Goal: Task Accomplishment & Management: Manage account settings

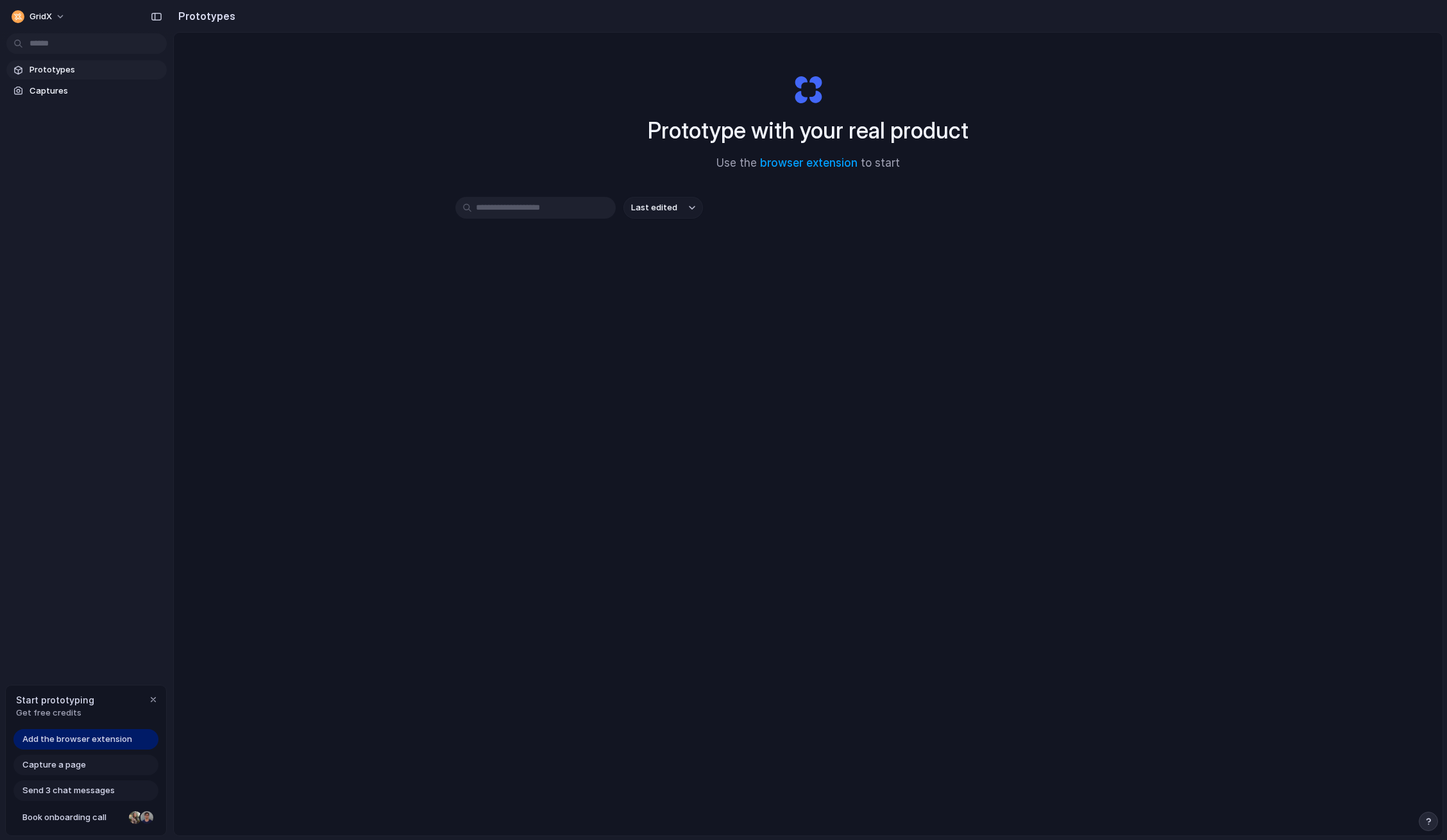
click at [108, 741] on span "Add the browser extension" at bounding box center [77, 740] width 110 height 13
click at [76, 740] on span "Add the browser extension" at bounding box center [77, 740] width 110 height 13
click at [793, 166] on link "browser extension" at bounding box center [809, 163] width 98 height 13
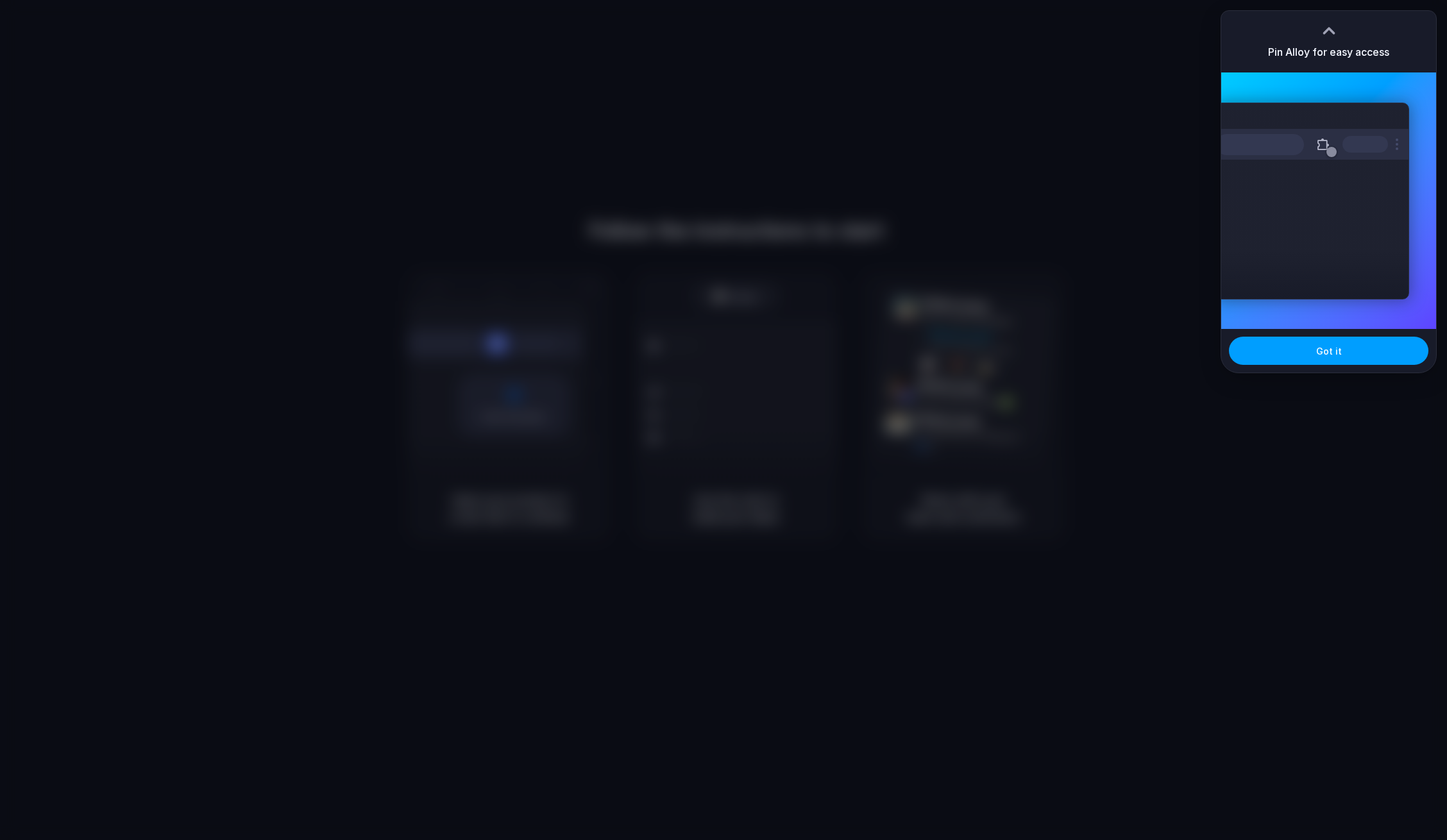
click at [1348, 349] on button "Got it" at bounding box center [1329, 351] width 200 height 28
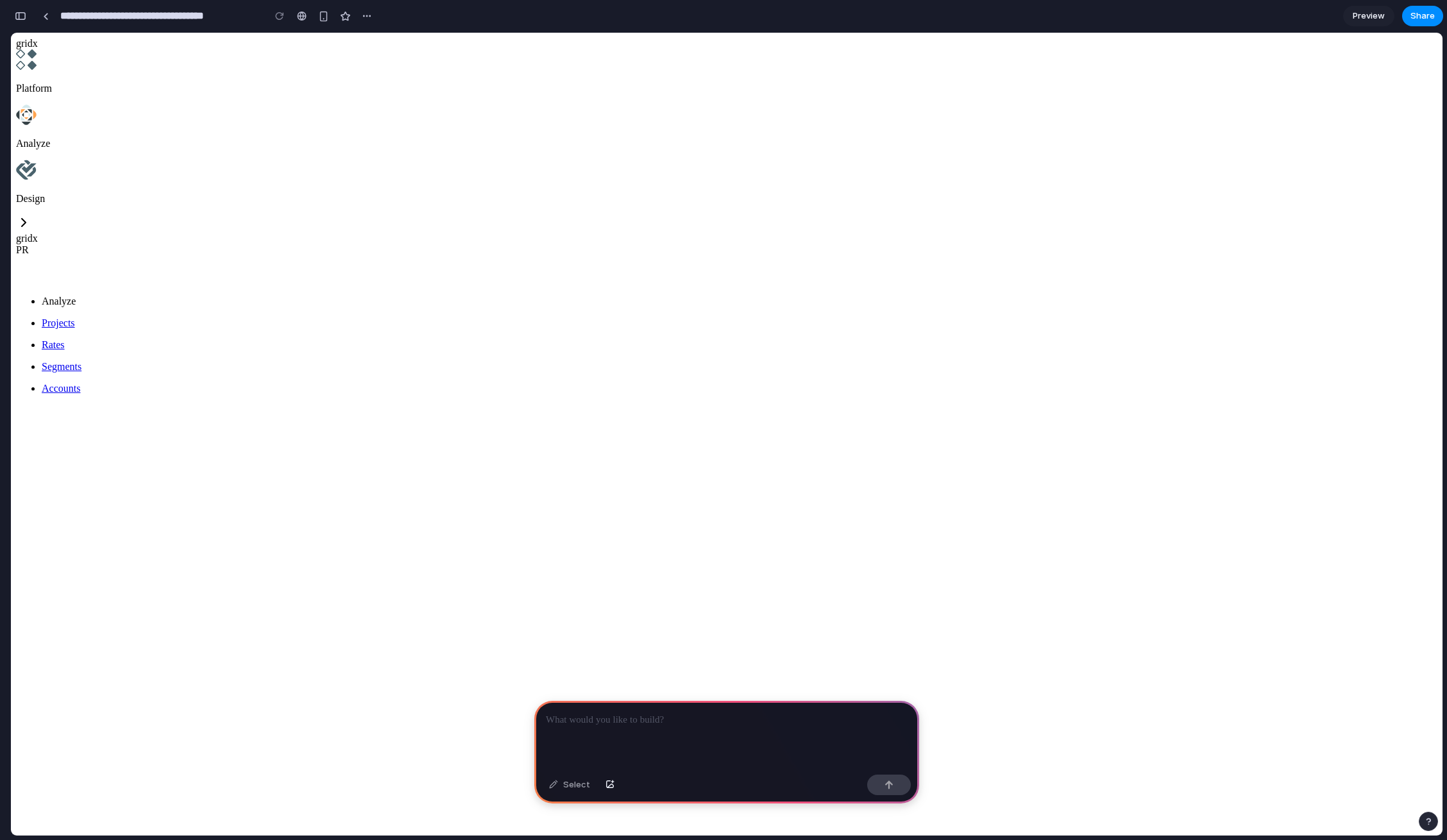
click at [37, 70] on icon "navigation" at bounding box center [32, 65] width 9 height 9
click at [37, 173] on icon "navigation" at bounding box center [30, 168] width 13 height 10
click at [140, 361] on link "Segments" at bounding box center [740, 367] width 1396 height 11
click at [130, 383] on p "Accounts" at bounding box center [740, 389] width 1396 height 11
click at [45, 21] on link at bounding box center [45, 16] width 19 height 19
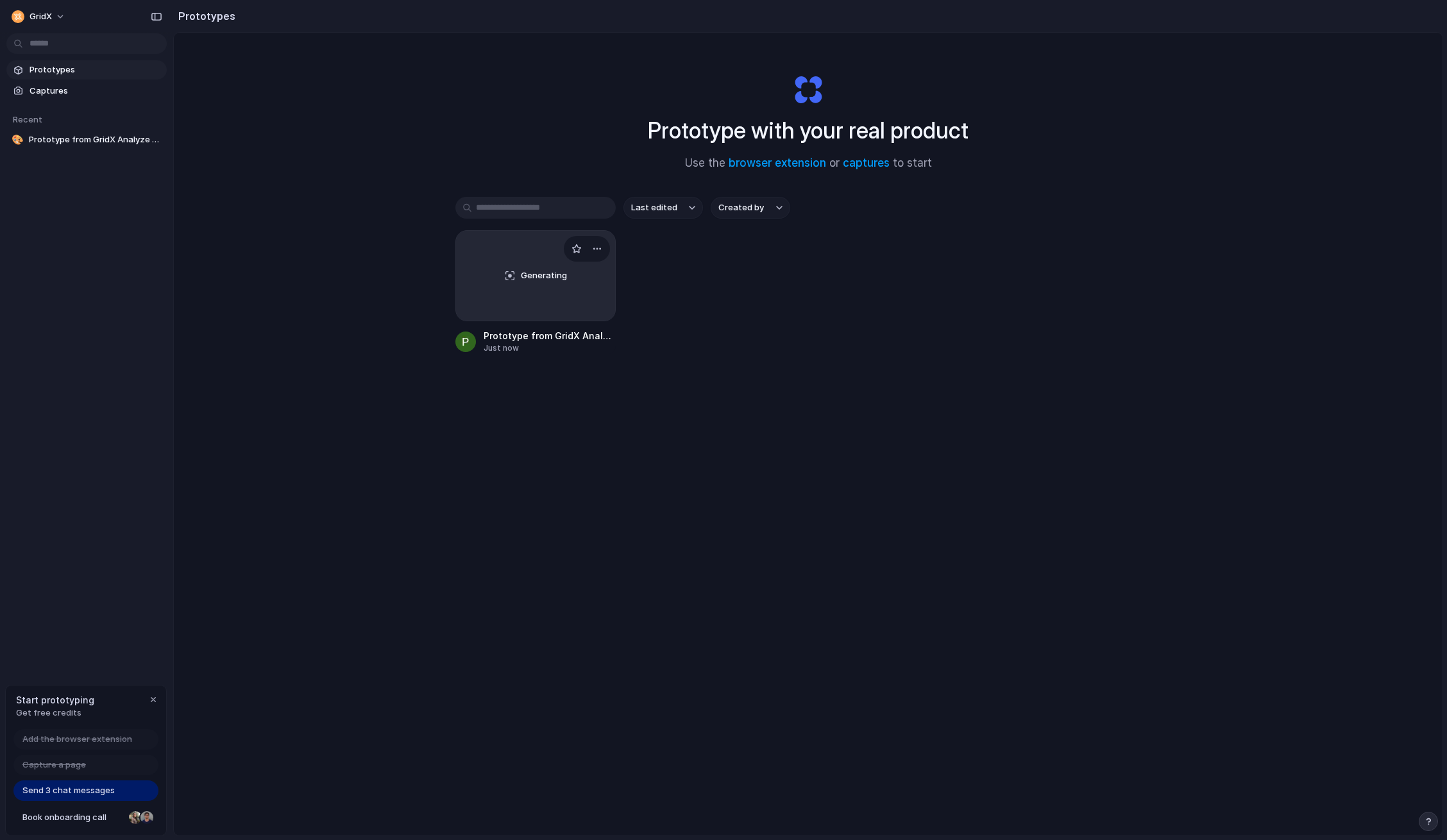
click at [525, 296] on div "Generating" at bounding box center [535, 275] width 159 height 90
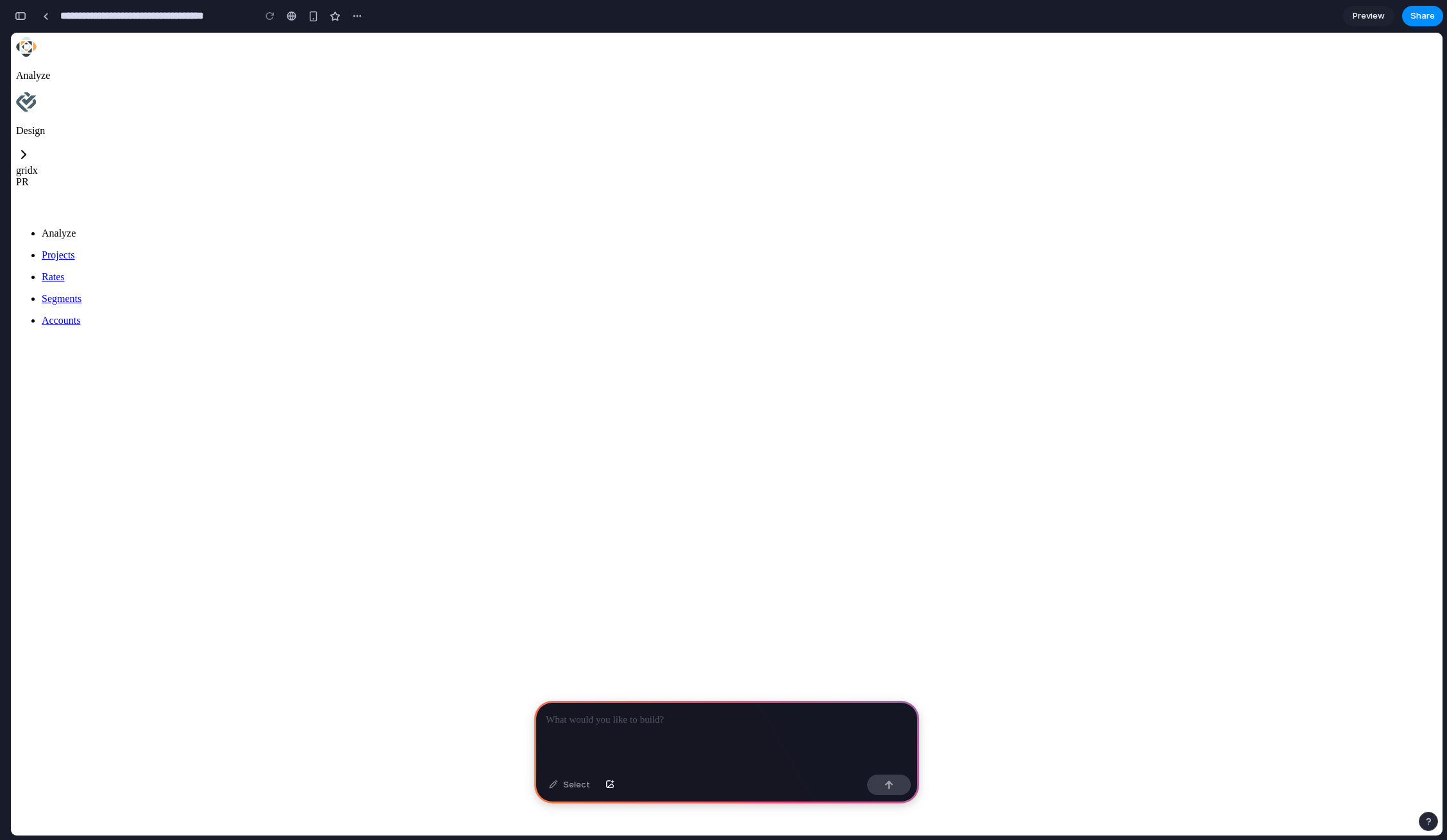
scroll to position [91, 0]
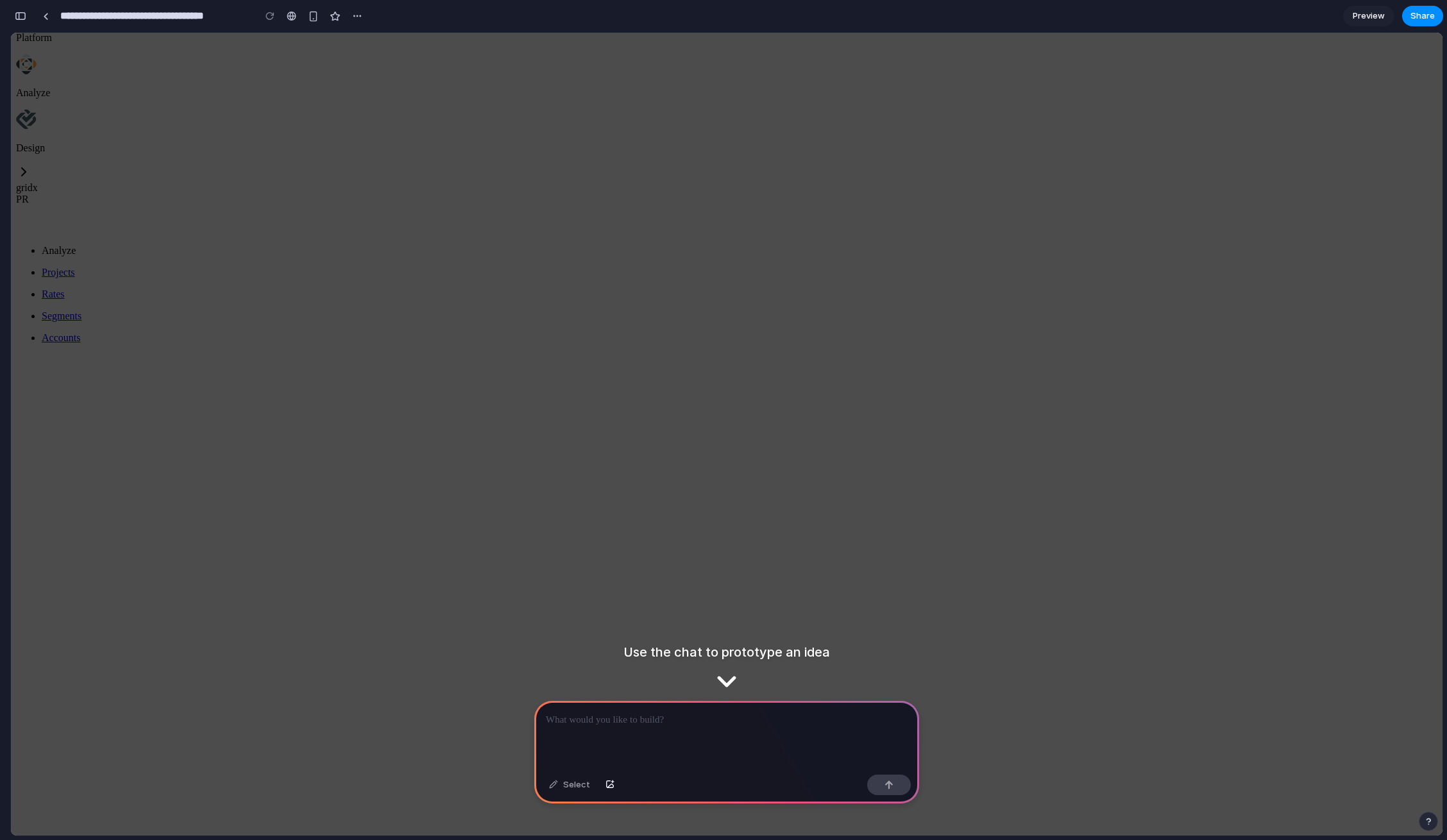
scroll to position [0, 0]
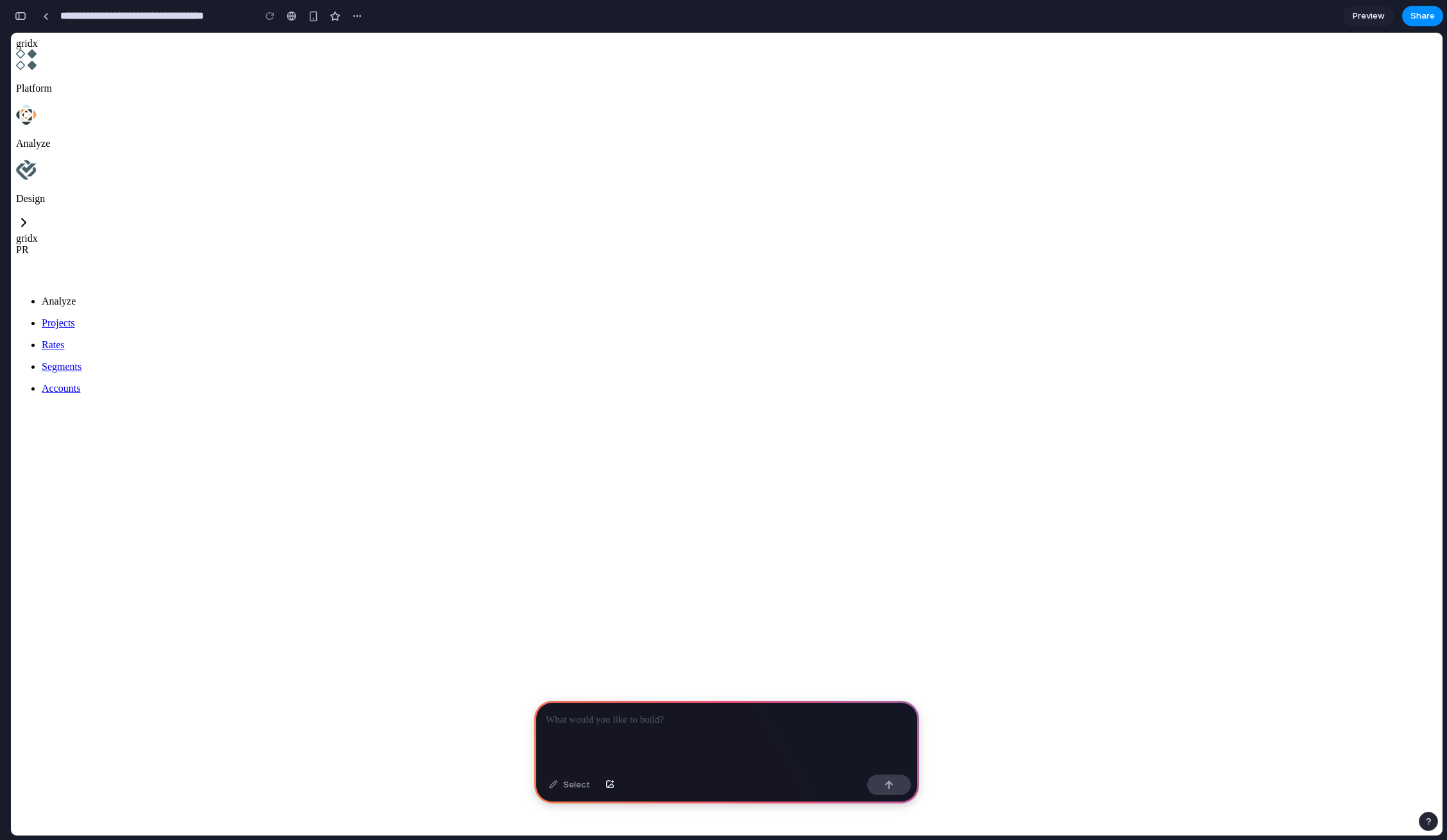
click at [23, 14] on div "button" at bounding box center [21, 16] width 11 height 9
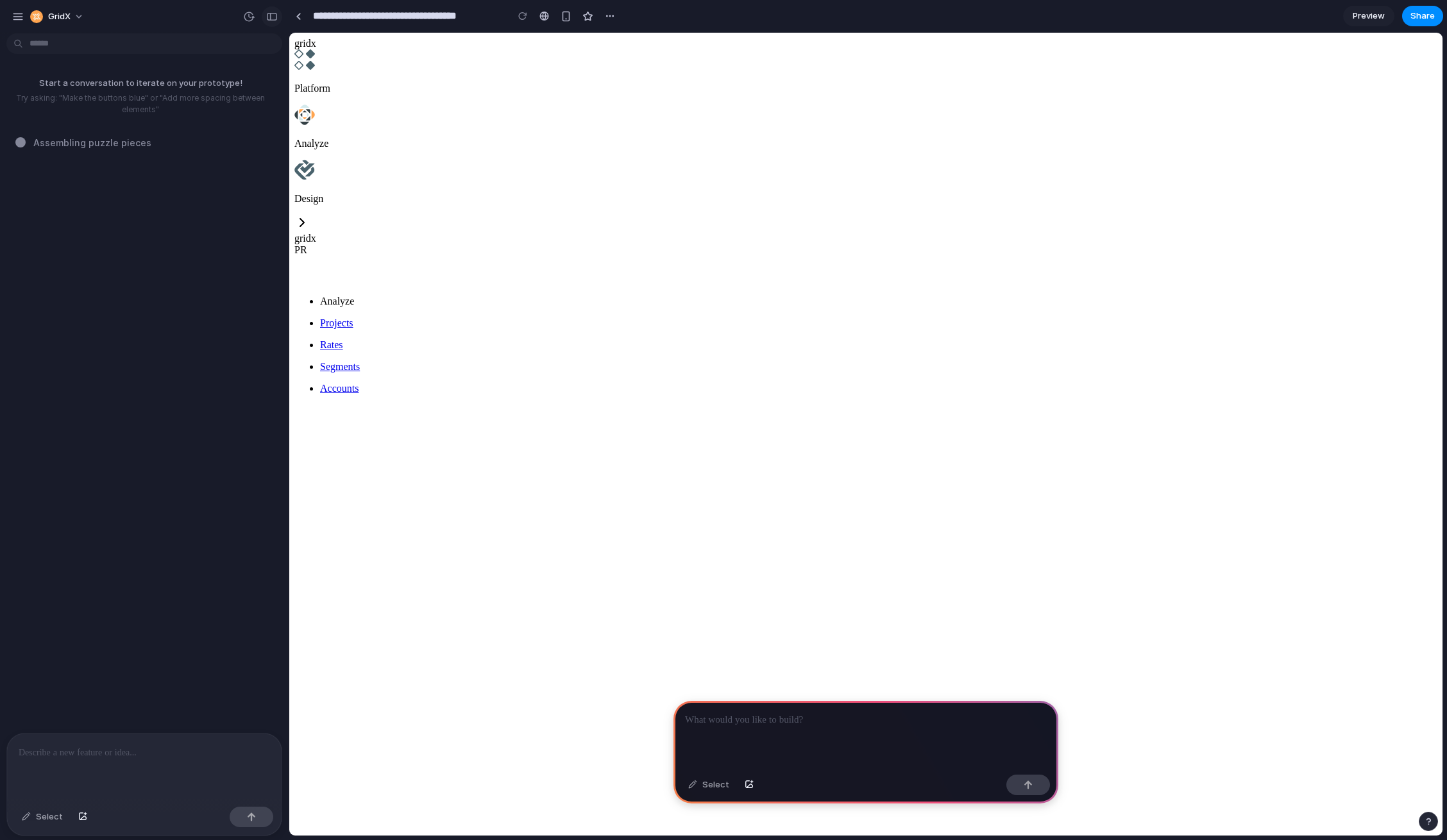
click at [272, 17] on div "button" at bounding box center [272, 16] width 11 height 9
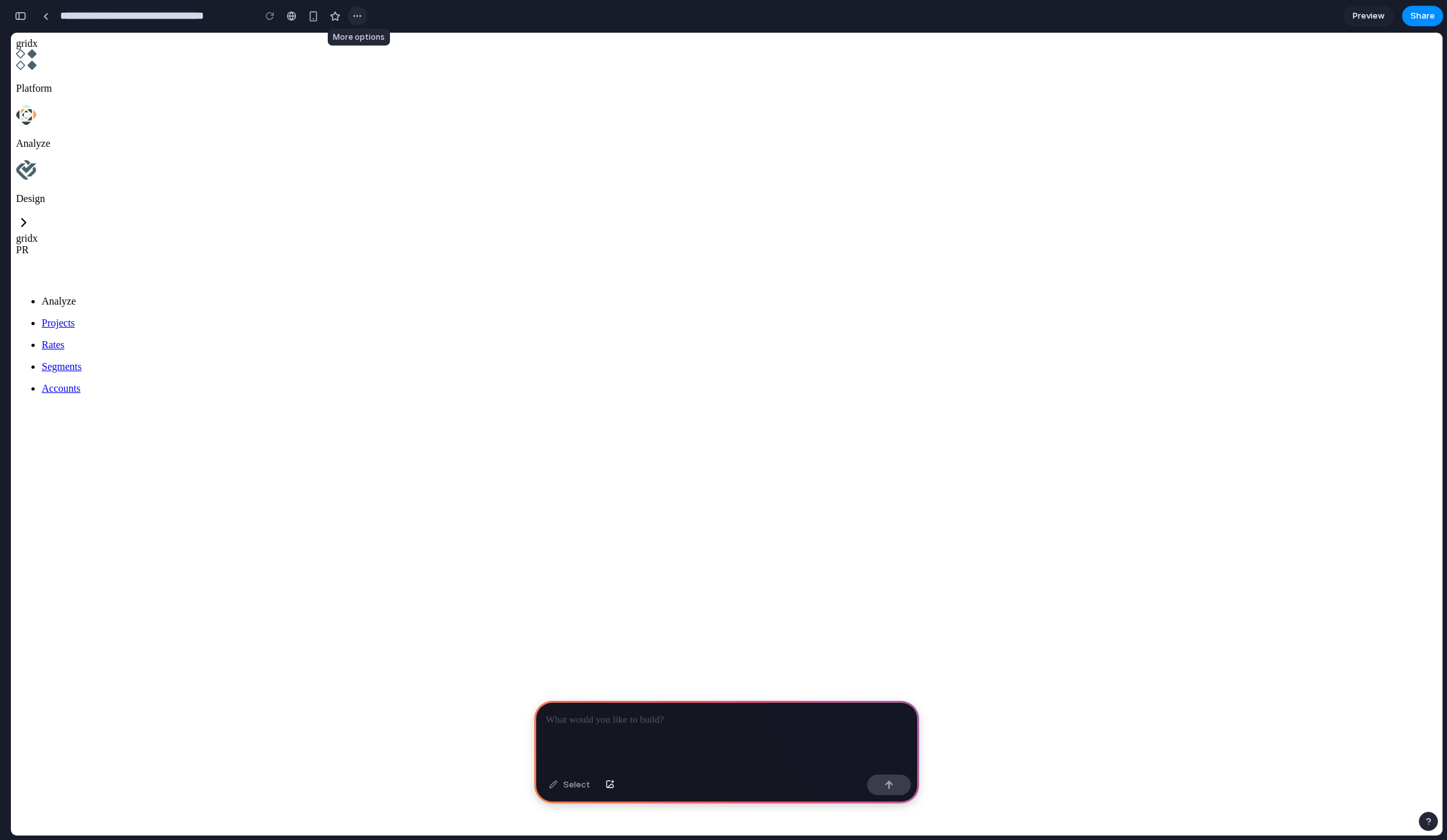
click at [358, 17] on div "button" at bounding box center [357, 16] width 10 height 10
click at [380, 67] on span "Delete" at bounding box center [383, 64] width 27 height 13
